Goal: Task Accomplishment & Management: Complete application form

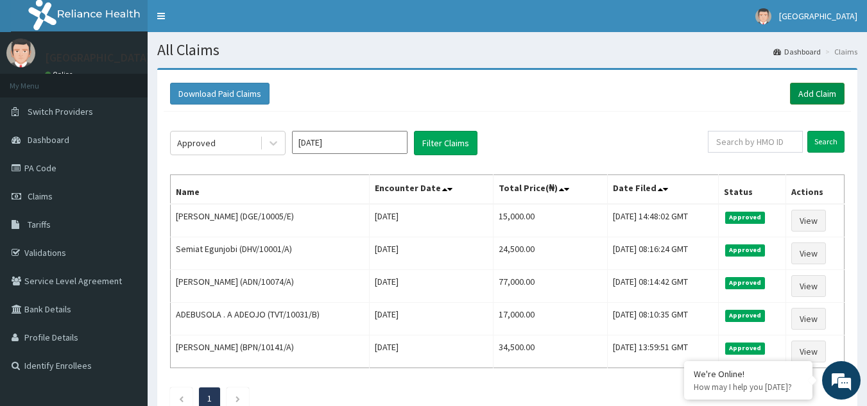
click at [804, 88] on link "Add Claim" at bounding box center [817, 94] width 55 height 22
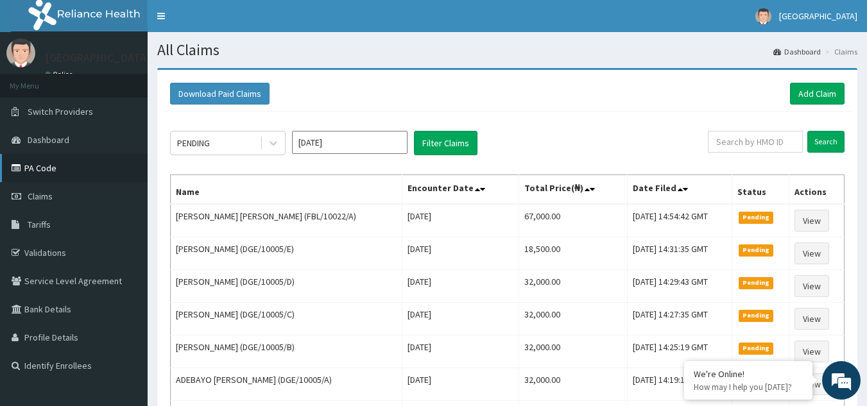
click at [75, 167] on link "PA Code" at bounding box center [74, 168] width 148 height 28
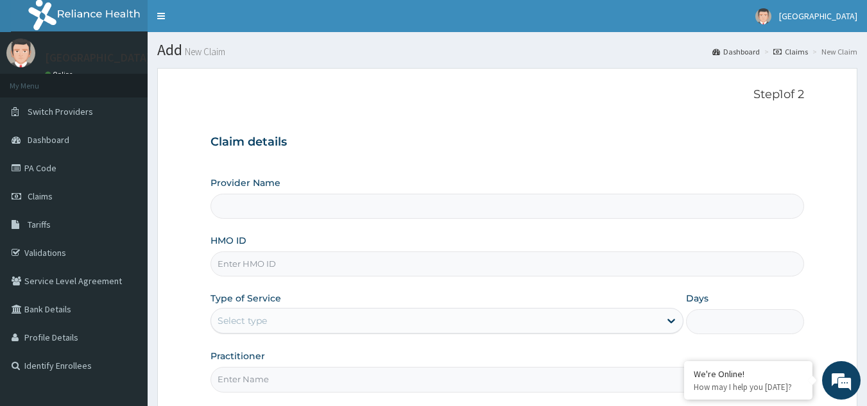
click at [305, 265] on input "HMO ID" at bounding box center [508, 264] width 594 height 25
type input "R"
type input "[GEOGRAPHIC_DATA]"
type input "RBN/10205/A"
click at [321, 397] on form "Step 1 of 2 Claim details Provider Name Airen Eye Center HMO ID RBN/10205/A Typ…" at bounding box center [507, 276] width 700 height 417
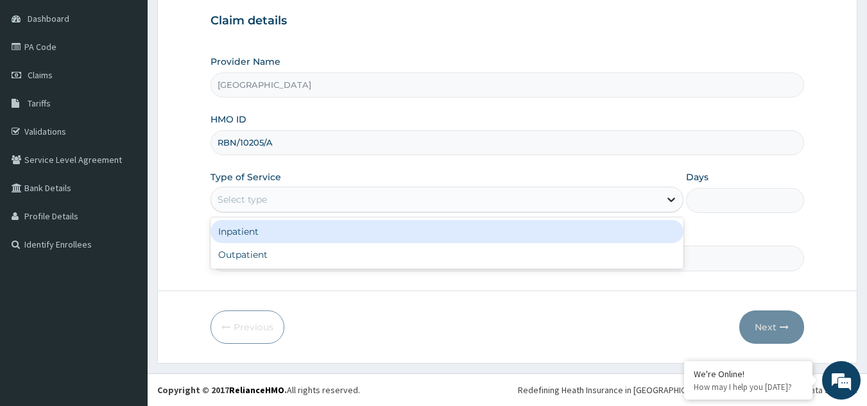
click at [668, 200] on icon at bounding box center [672, 200] width 8 height 4
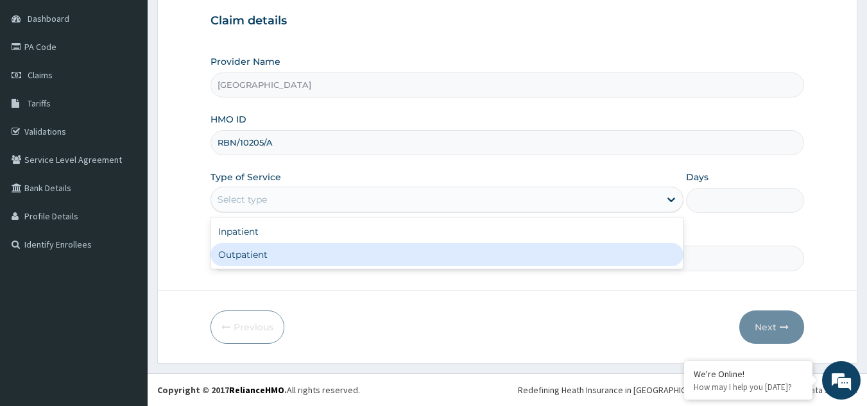
click at [545, 253] on div "Outpatient" at bounding box center [447, 254] width 473 height 23
type input "1"
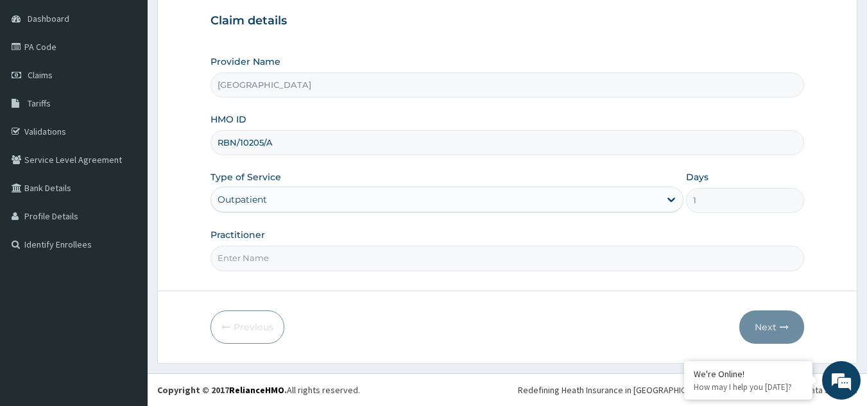
click at [537, 254] on input "Practitioner" at bounding box center [508, 258] width 594 height 25
type input "Dr Efosa Airen"
click at [762, 323] on button "Next" at bounding box center [771, 327] width 65 height 33
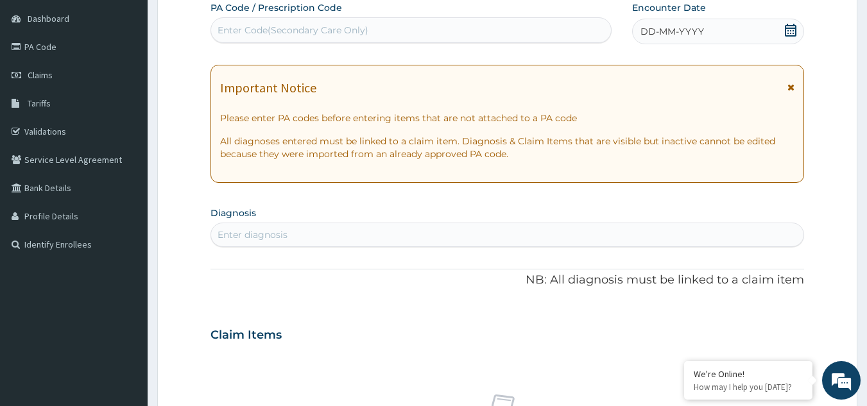
click at [341, 31] on div "Enter Code(Secondary Care Only)" at bounding box center [293, 30] width 151 height 13
type input "PA/AD96DB"
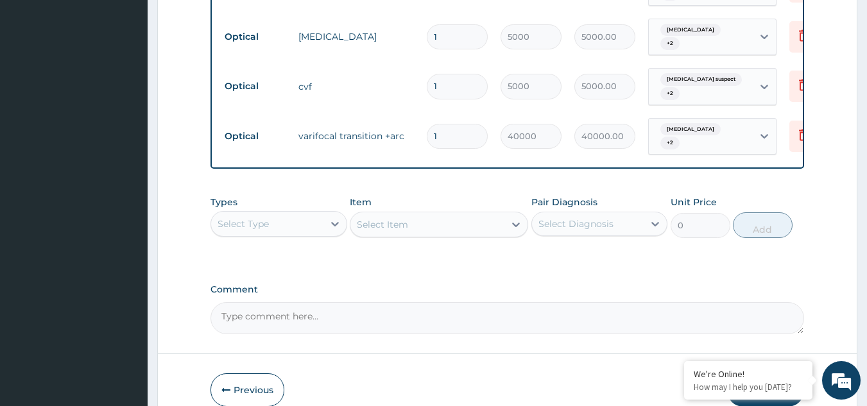
scroll to position [922, 0]
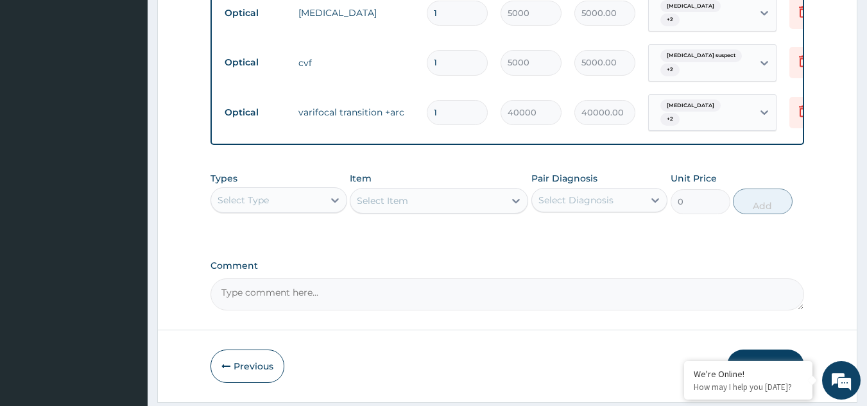
click at [762, 350] on button "Submit" at bounding box center [765, 366] width 77 height 33
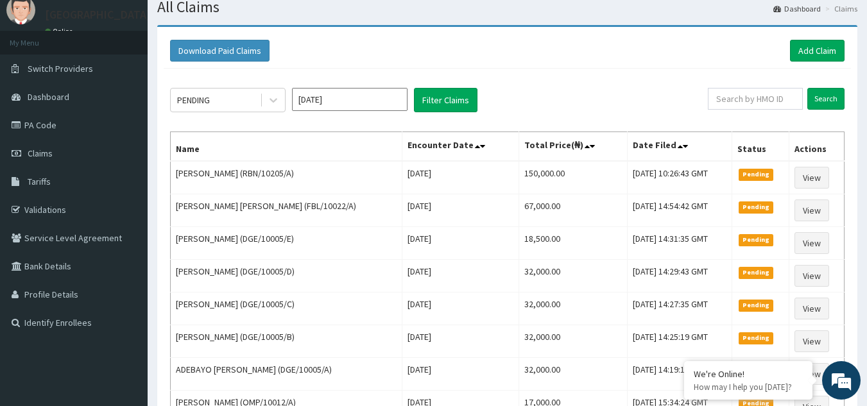
scroll to position [103, 0]
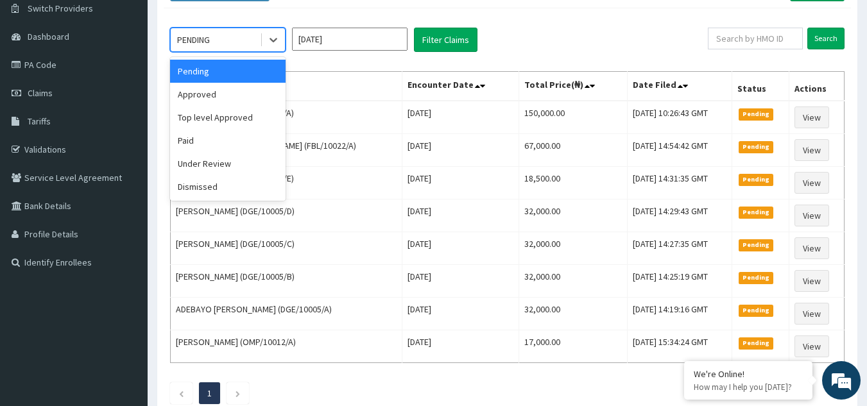
click at [245, 99] on div "Approved" at bounding box center [228, 94] width 116 height 23
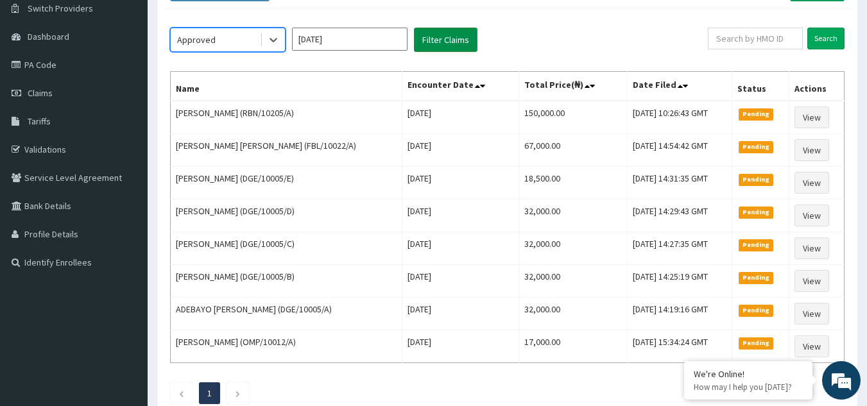
click at [448, 44] on button "Filter Claims" at bounding box center [446, 40] width 64 height 24
click at [447, 50] on button "Filter Claims" at bounding box center [446, 40] width 64 height 24
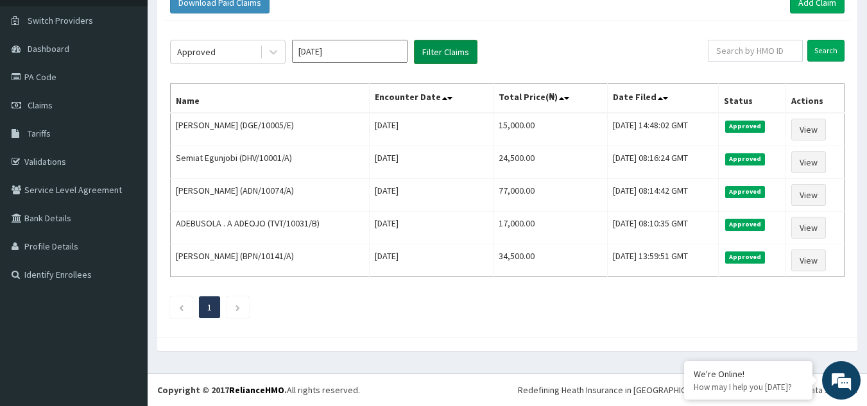
scroll to position [91, 0]
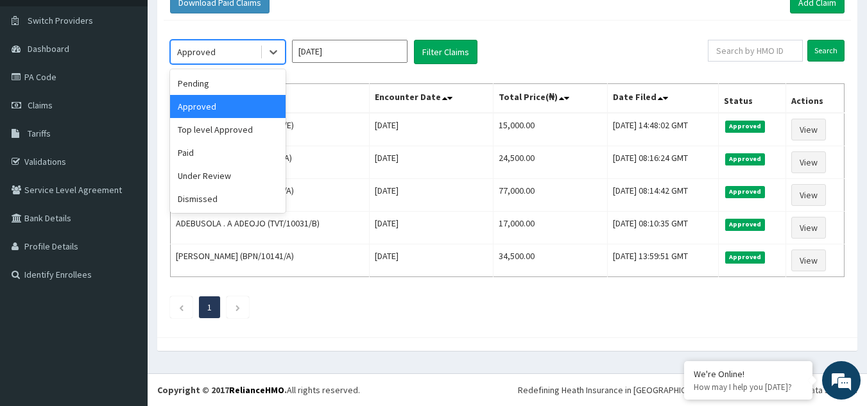
click at [247, 89] on div "Pending" at bounding box center [228, 83] width 116 height 23
